Goal: Task Accomplishment & Management: Manage account settings

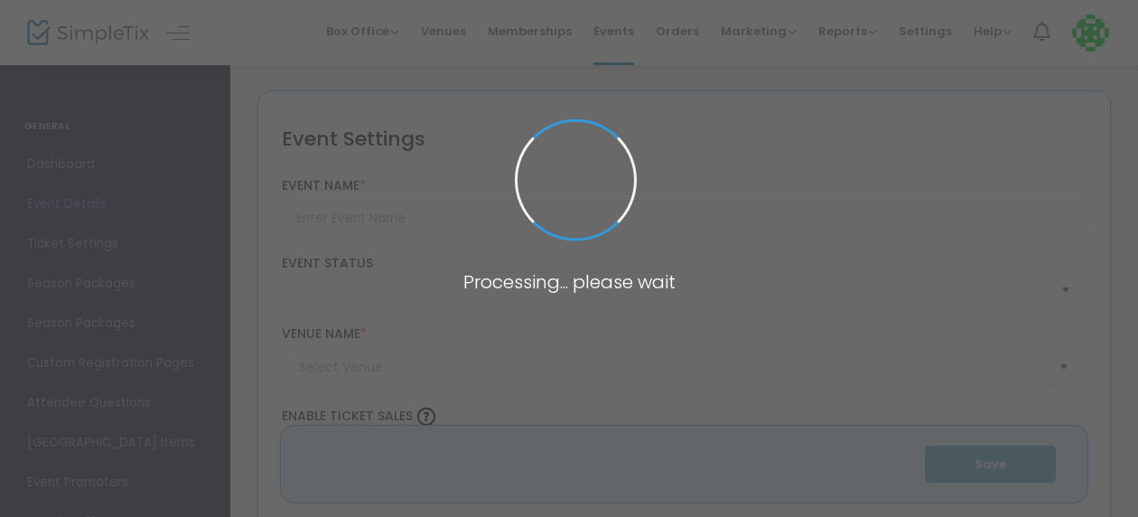
type input "2023 Fall Raptor Training Course"
type textarea "This Course includes five consecutive webinar classes that occur once a week. E…"
type input "Buy Tickets"
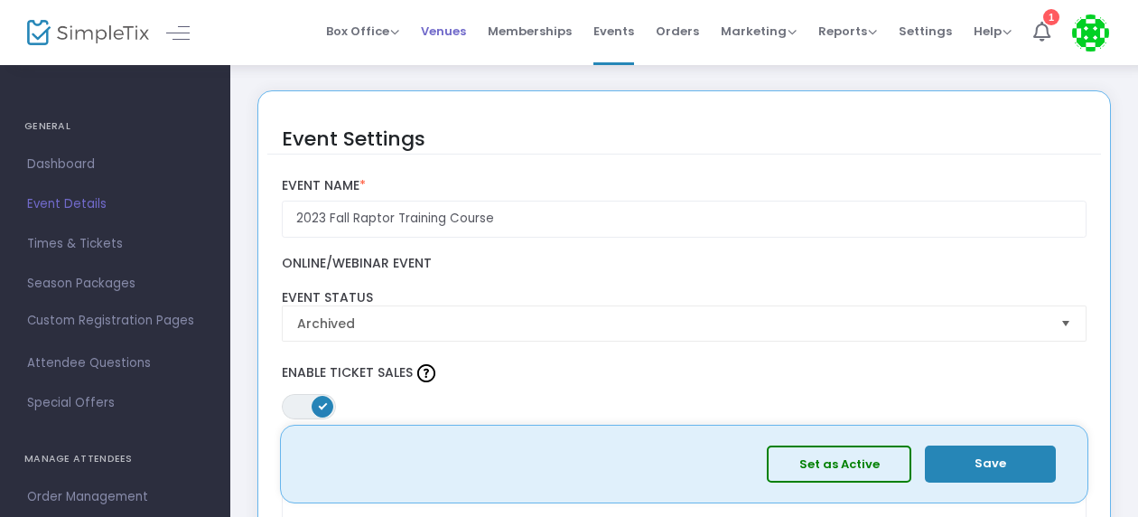
click at [460, 23] on span "Venues" at bounding box center [443, 31] width 45 height 46
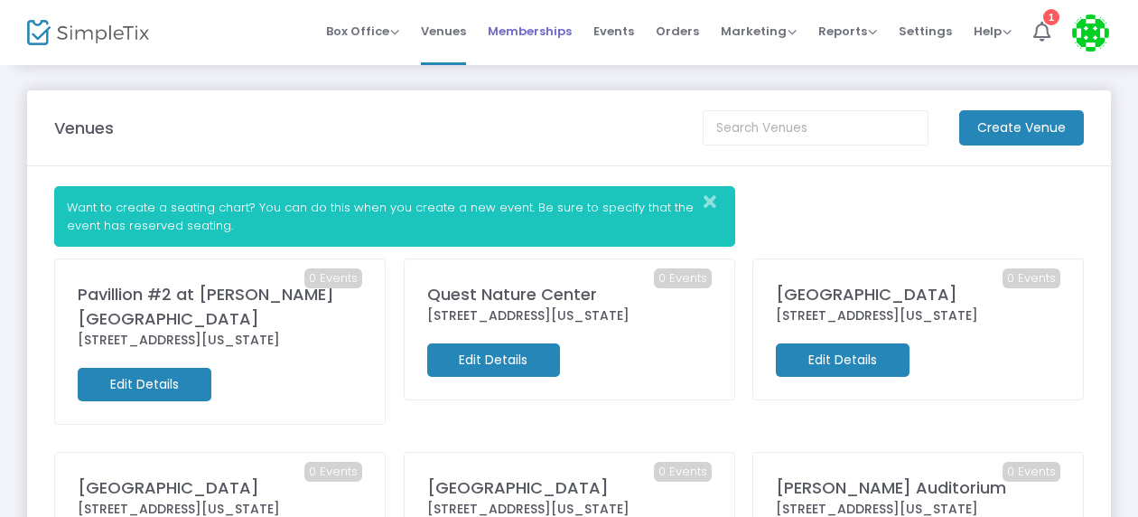
click at [521, 27] on span "Memberships" at bounding box center [530, 31] width 84 height 46
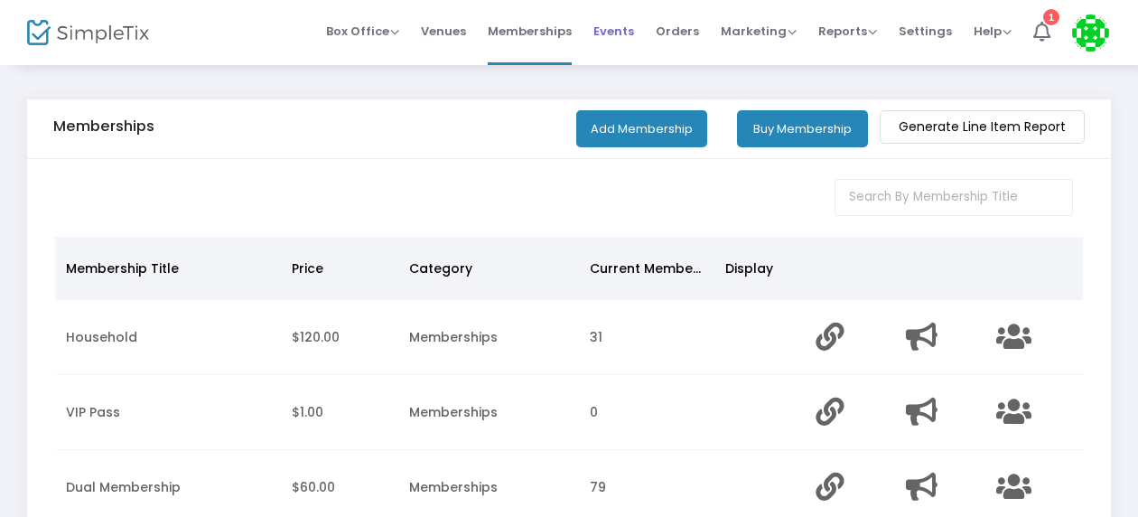
click at [623, 33] on span "Events" at bounding box center [614, 31] width 41 height 46
